Goal: Information Seeking & Learning: Check status

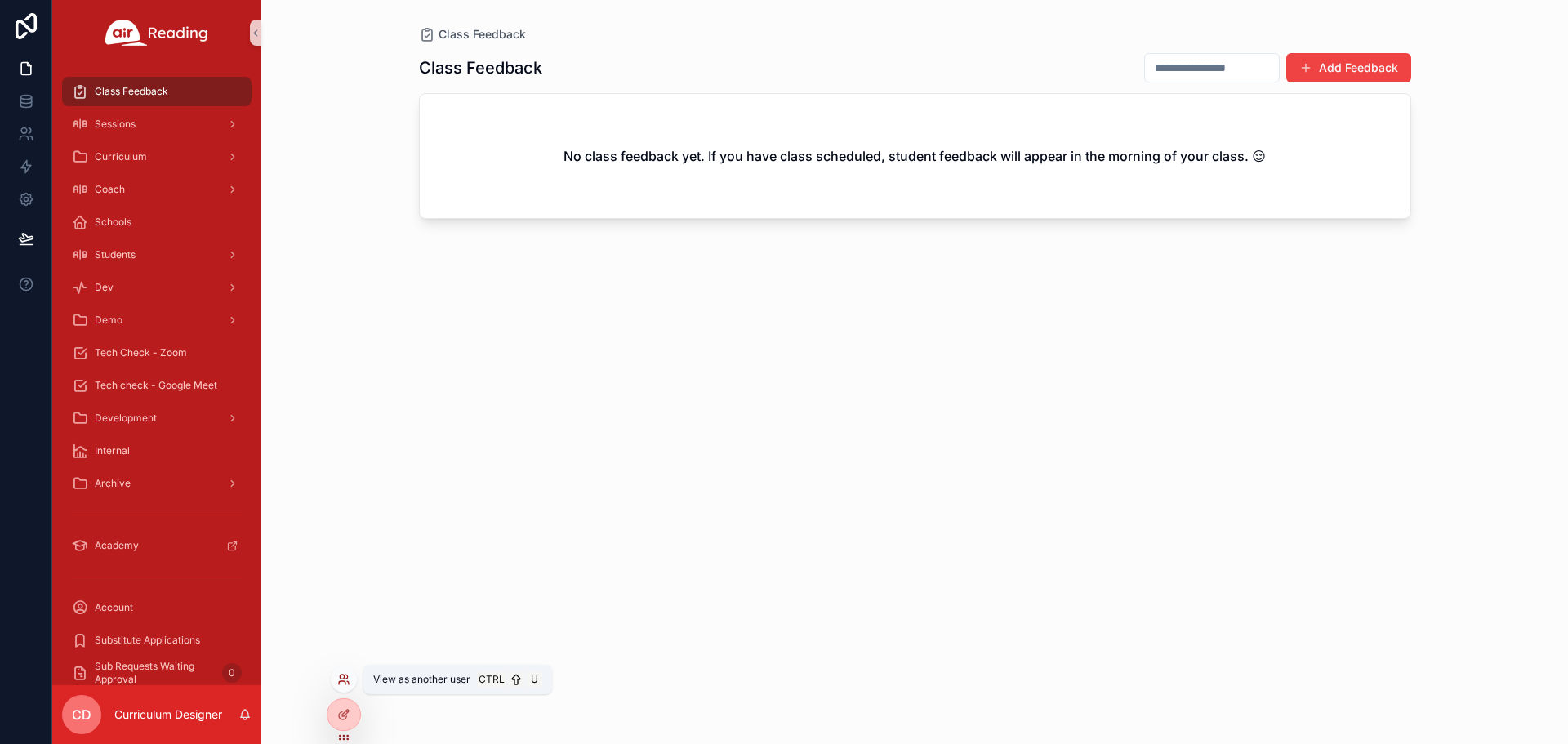
click at [345, 684] on icon at bounding box center [343, 683] width 7 height 3
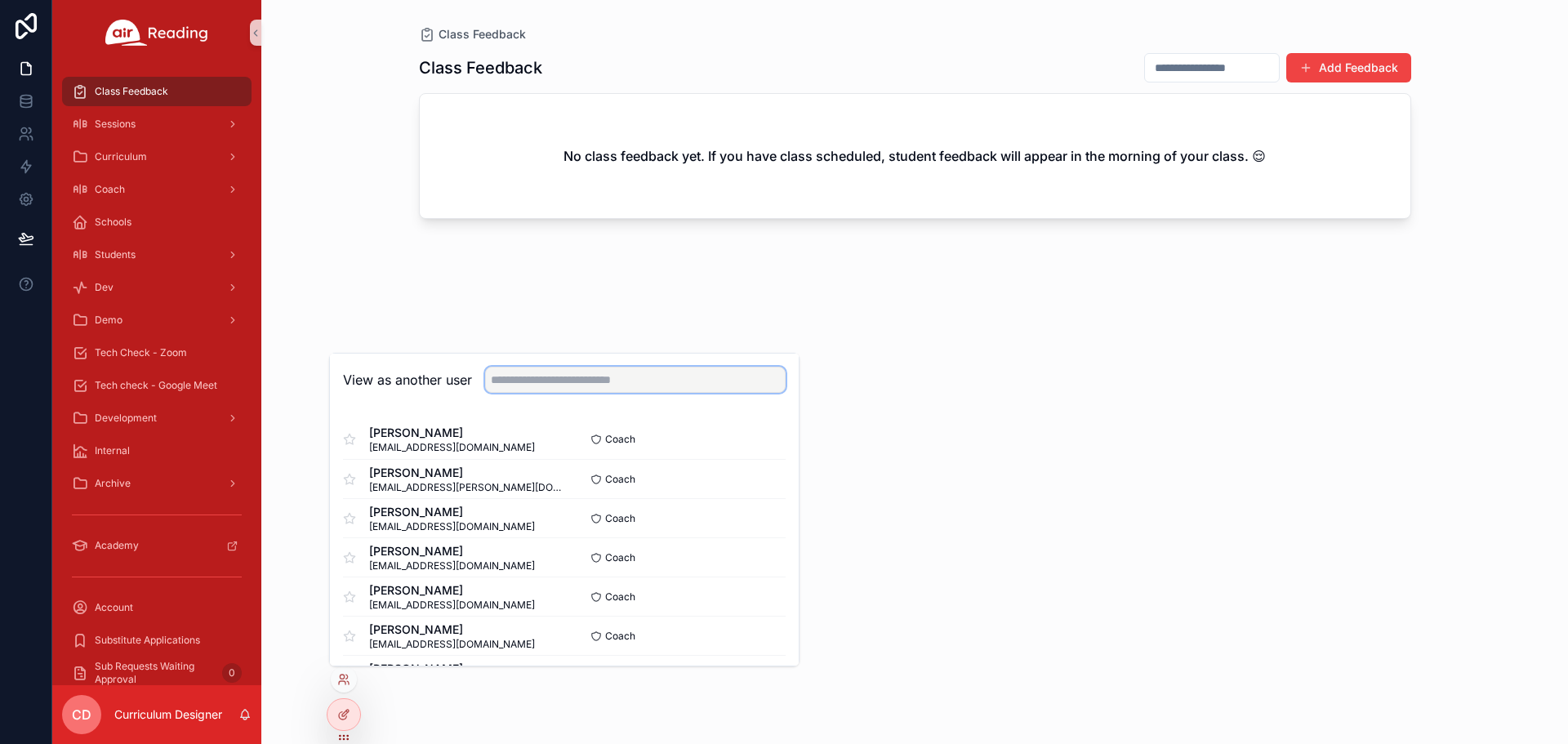
click at [599, 383] on input "text" at bounding box center [635, 380] width 300 height 26
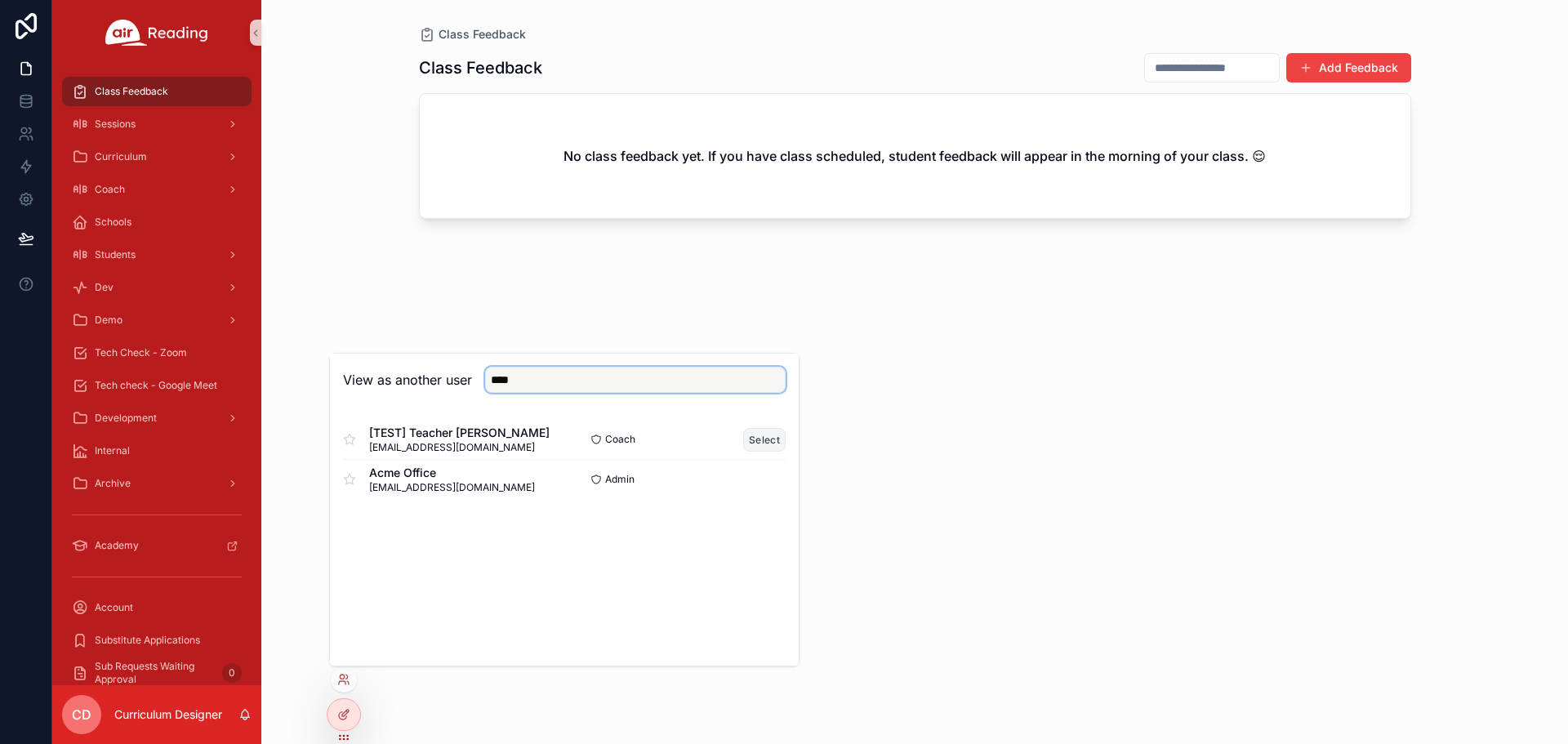
type input "****"
click at [778, 443] on button "Select" at bounding box center [764, 439] width 42 height 23
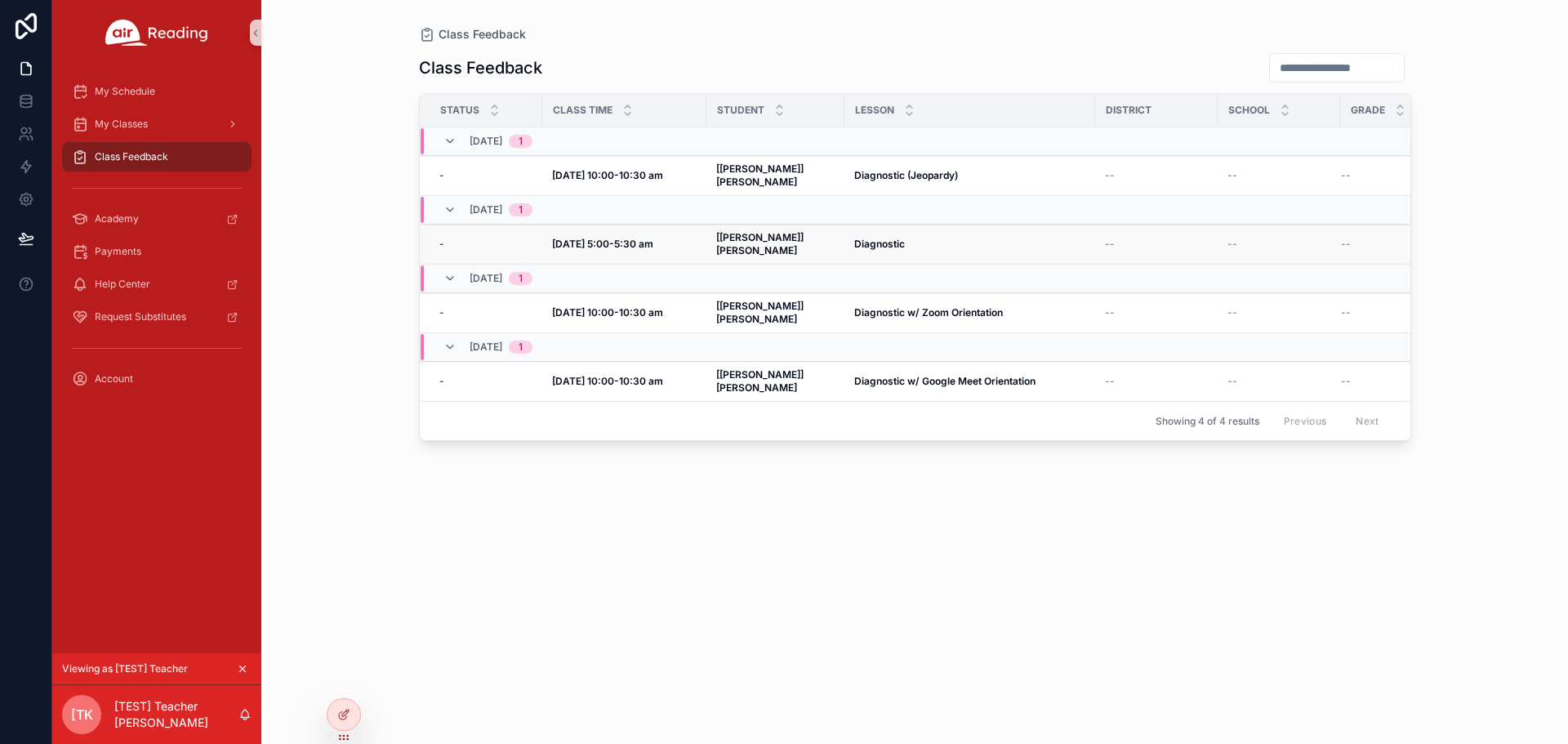
click at [855, 238] on strong "Diagnostic" at bounding box center [879, 244] width 51 height 12
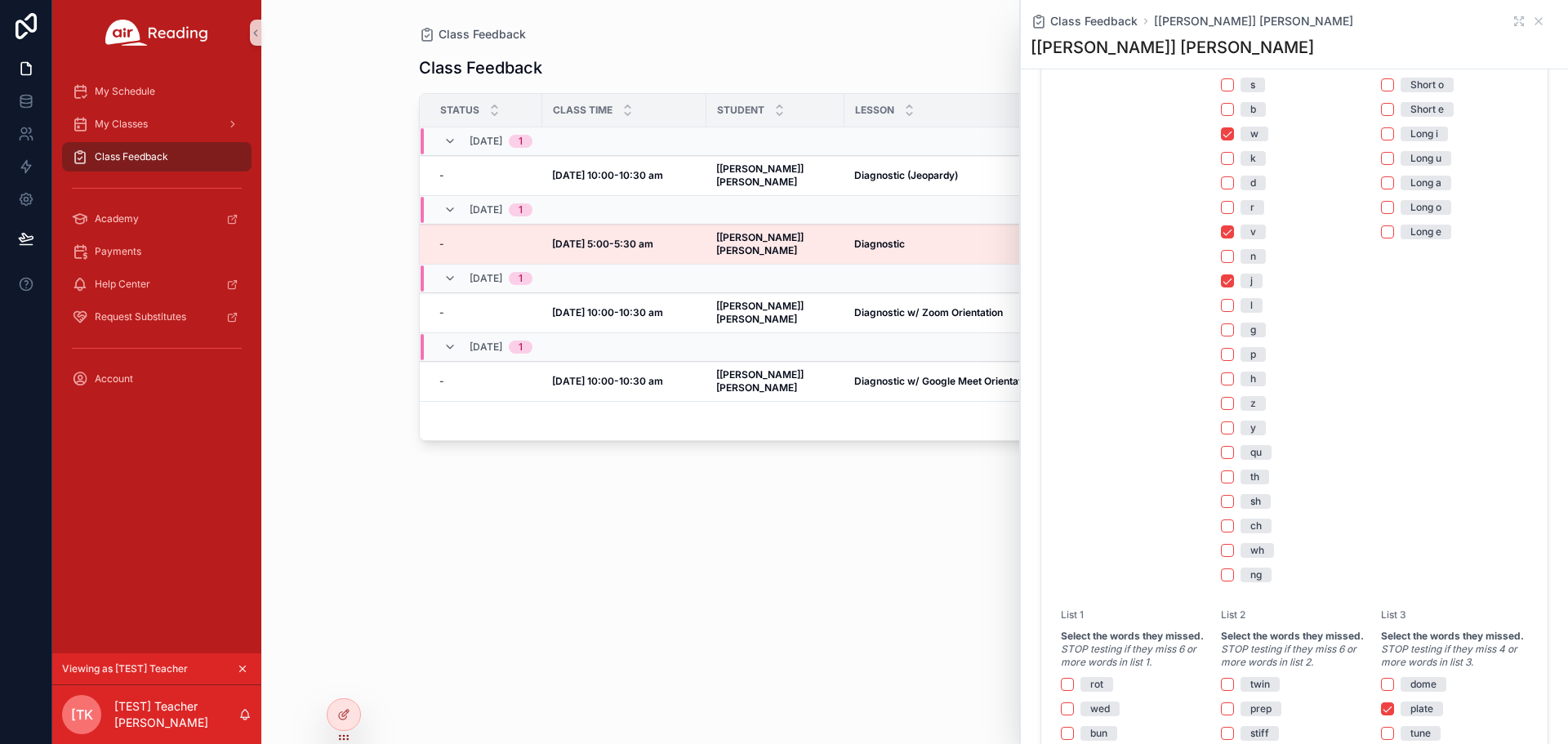
scroll to position [572, 0]
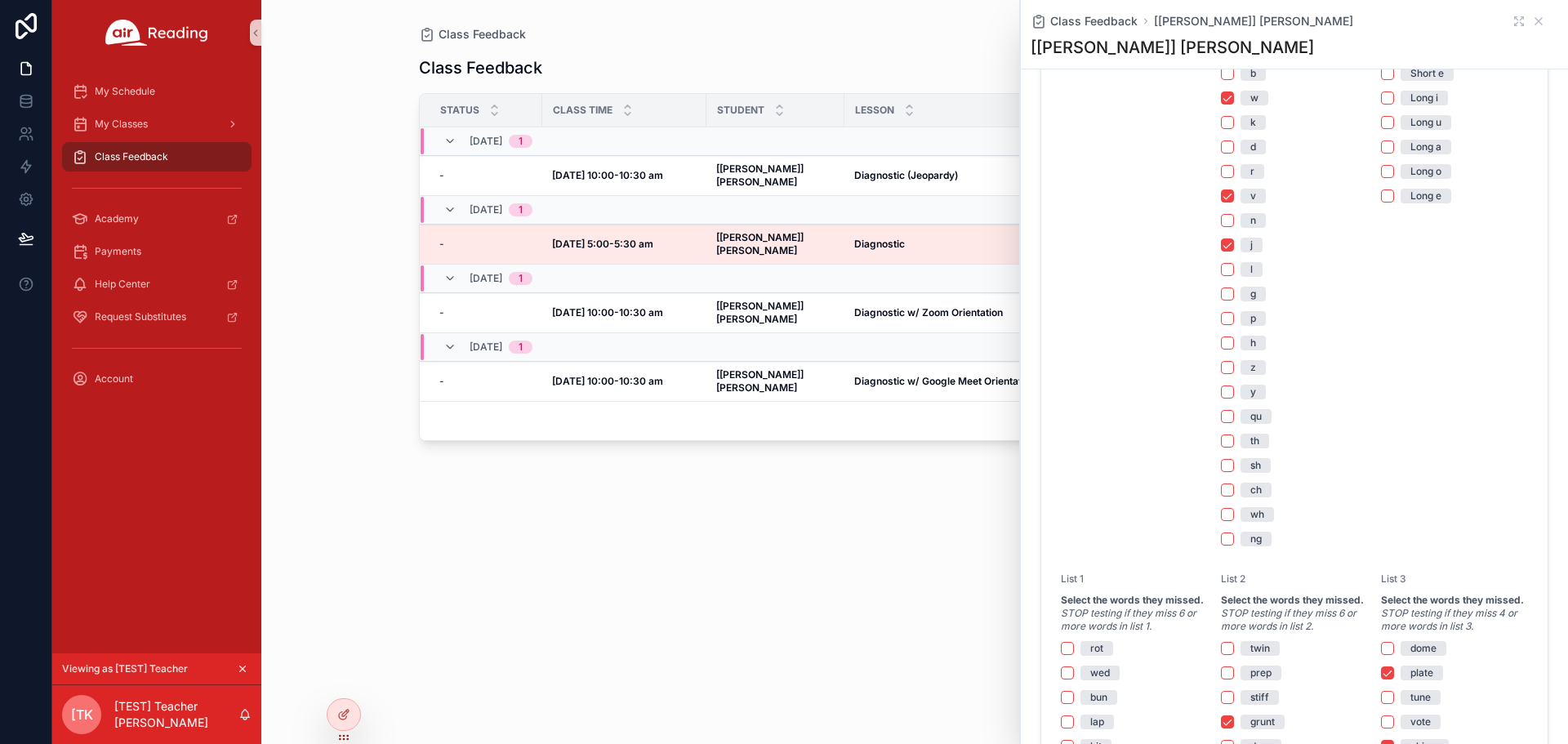
drag, startPoint x: 736, startPoint y: 574, endPoint x: 742, endPoint y: 427, distance: 147.1
click at [735, 575] on div "Class Feedback Status Class Time Student Lesson District School Grade 09/10, We…" at bounding box center [915, 383] width 993 height 682
drag, startPoint x: 1524, startPoint y: 24, endPoint x: 1417, endPoint y: 112, distance: 138.5
click at [1532, 24] on icon "scrollable content" at bounding box center [1538, 21] width 13 height 13
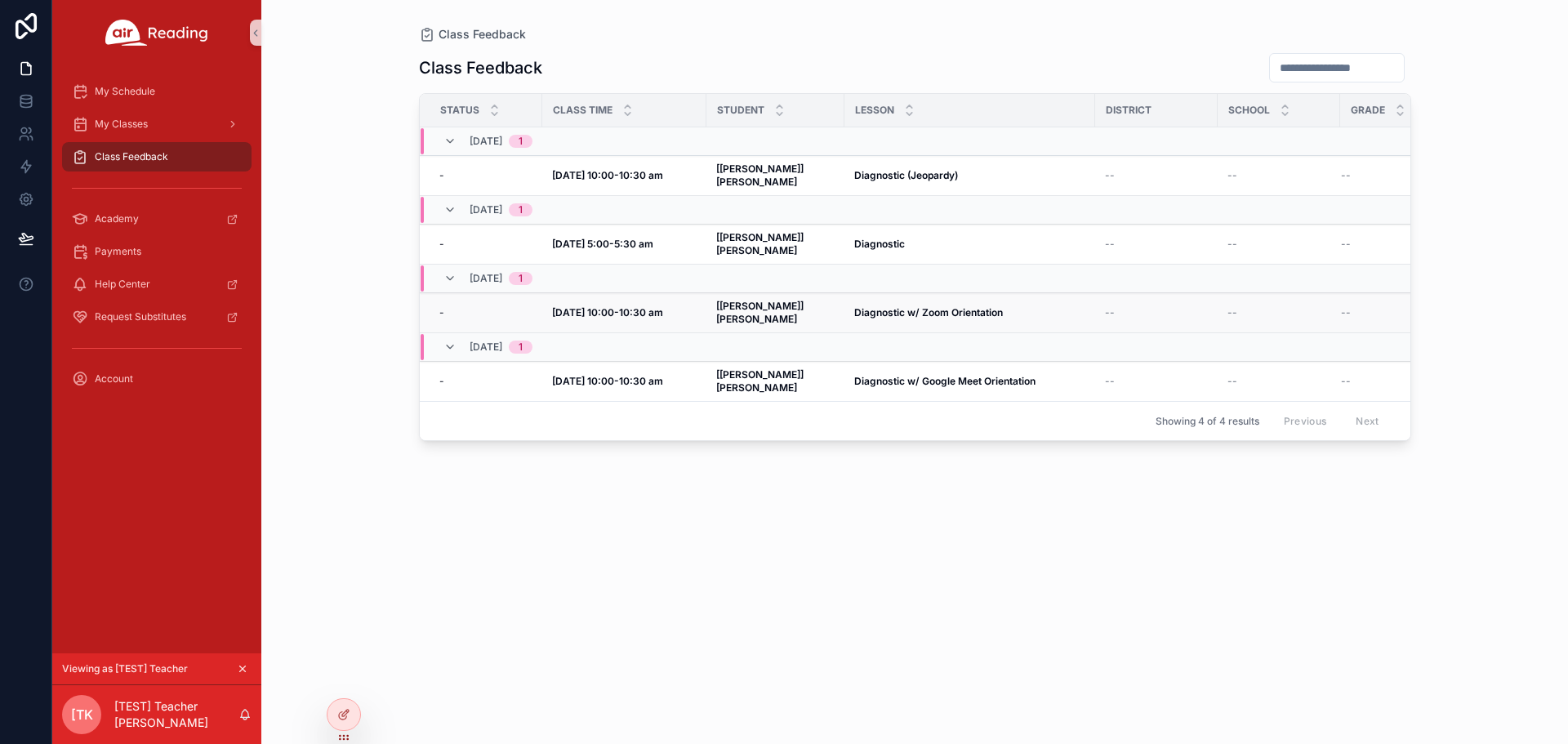
click at [765, 299] on strong "[Dexter] Jackie C" at bounding box center [762, 311] width 90 height 25
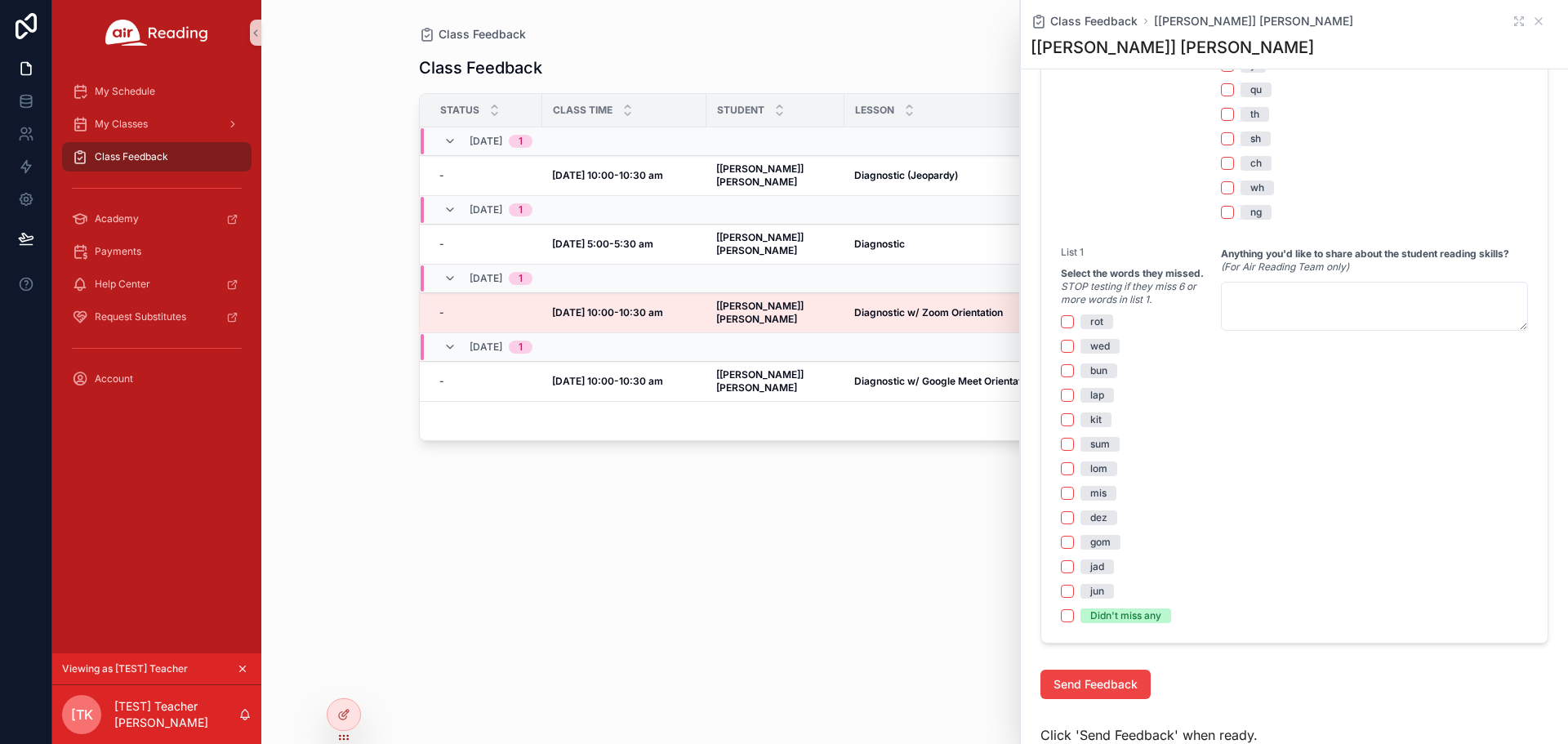
scroll to position [979, 0]
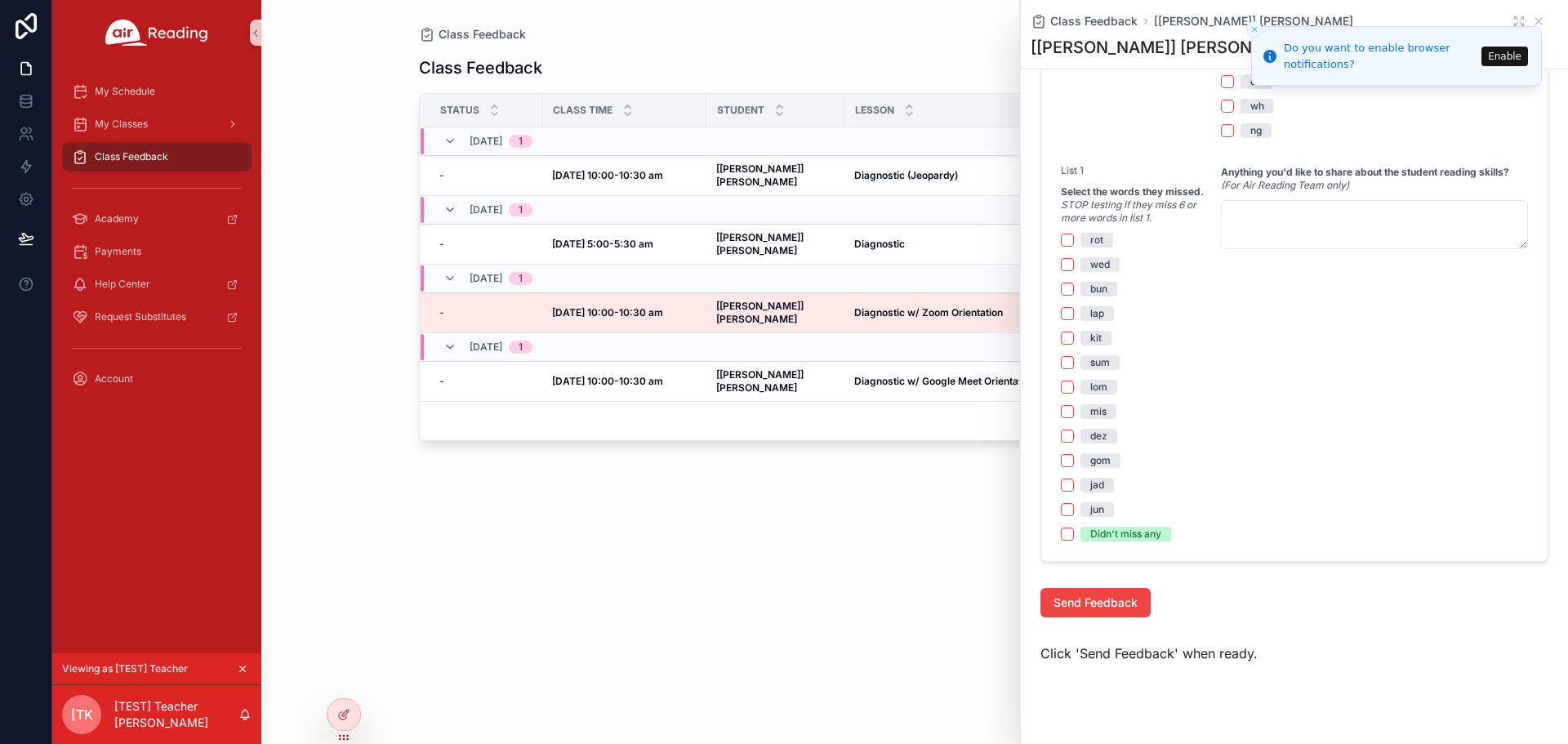
click at [1251, 32] on icon "Close toast" at bounding box center [1254, 29] width 10 height 10
